Goal: Information Seeking & Learning: Learn about a topic

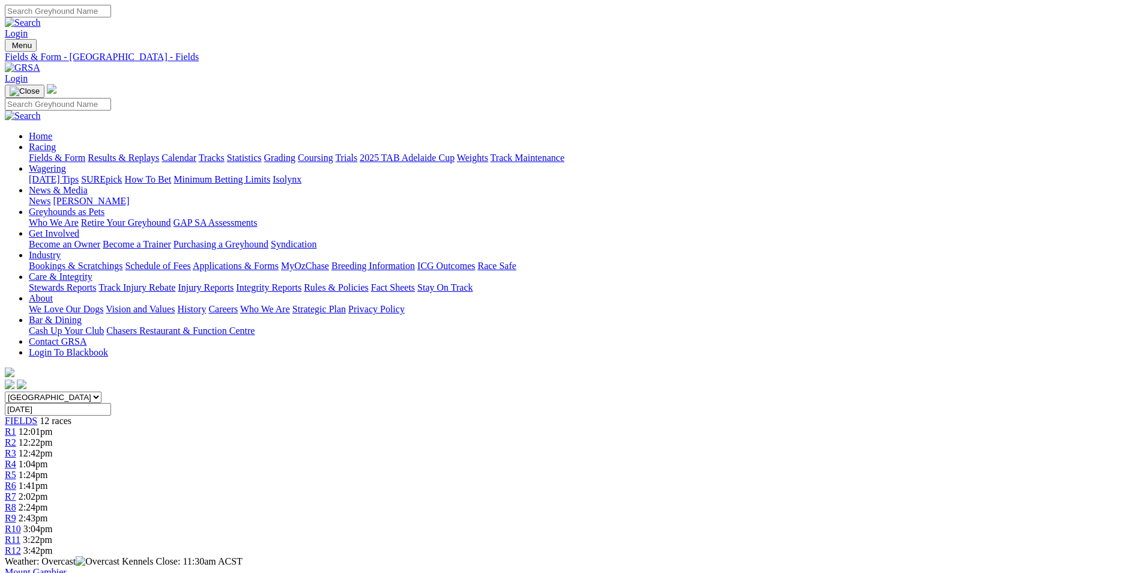
click at [16, 426] on span "R1" at bounding box center [10, 431] width 11 height 10
click at [16, 437] on span "R2" at bounding box center [10, 442] width 11 height 10
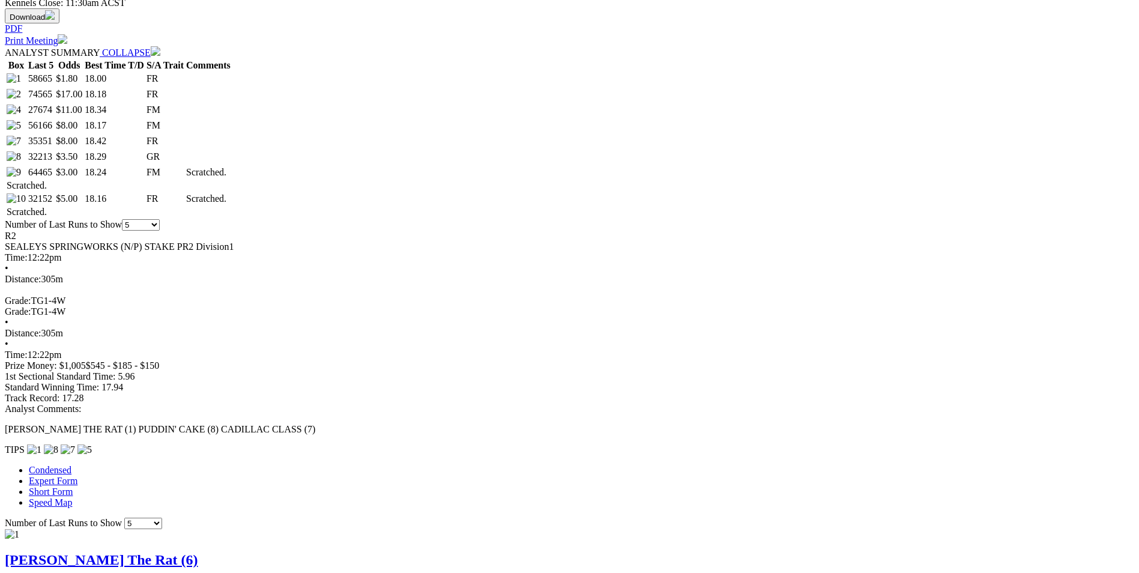
scroll to position [661, 0]
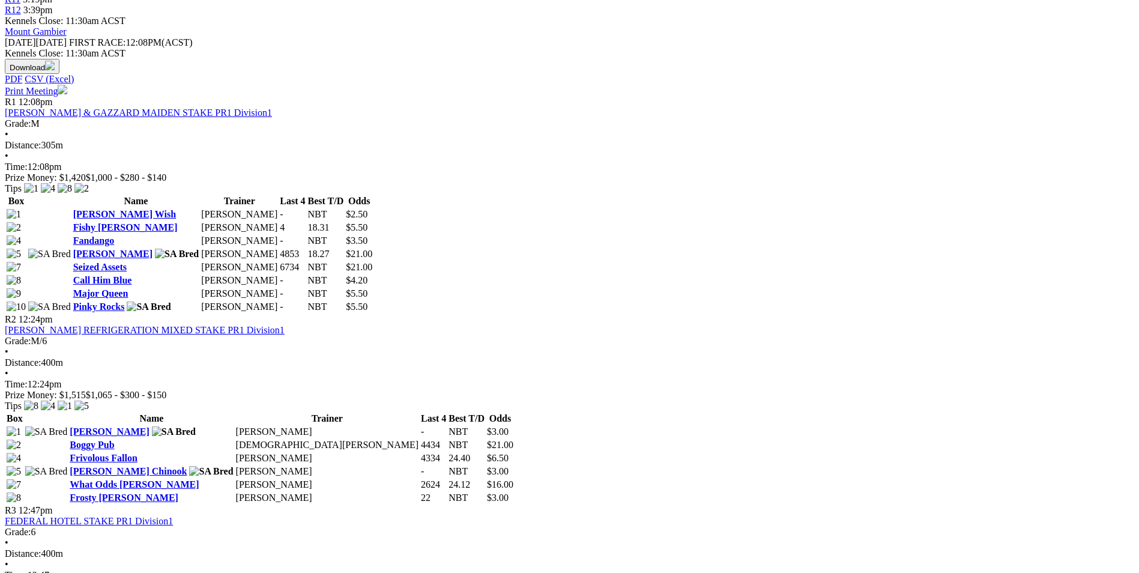
scroll to position [240, 0]
